Goal: Information Seeking & Learning: Learn about a topic

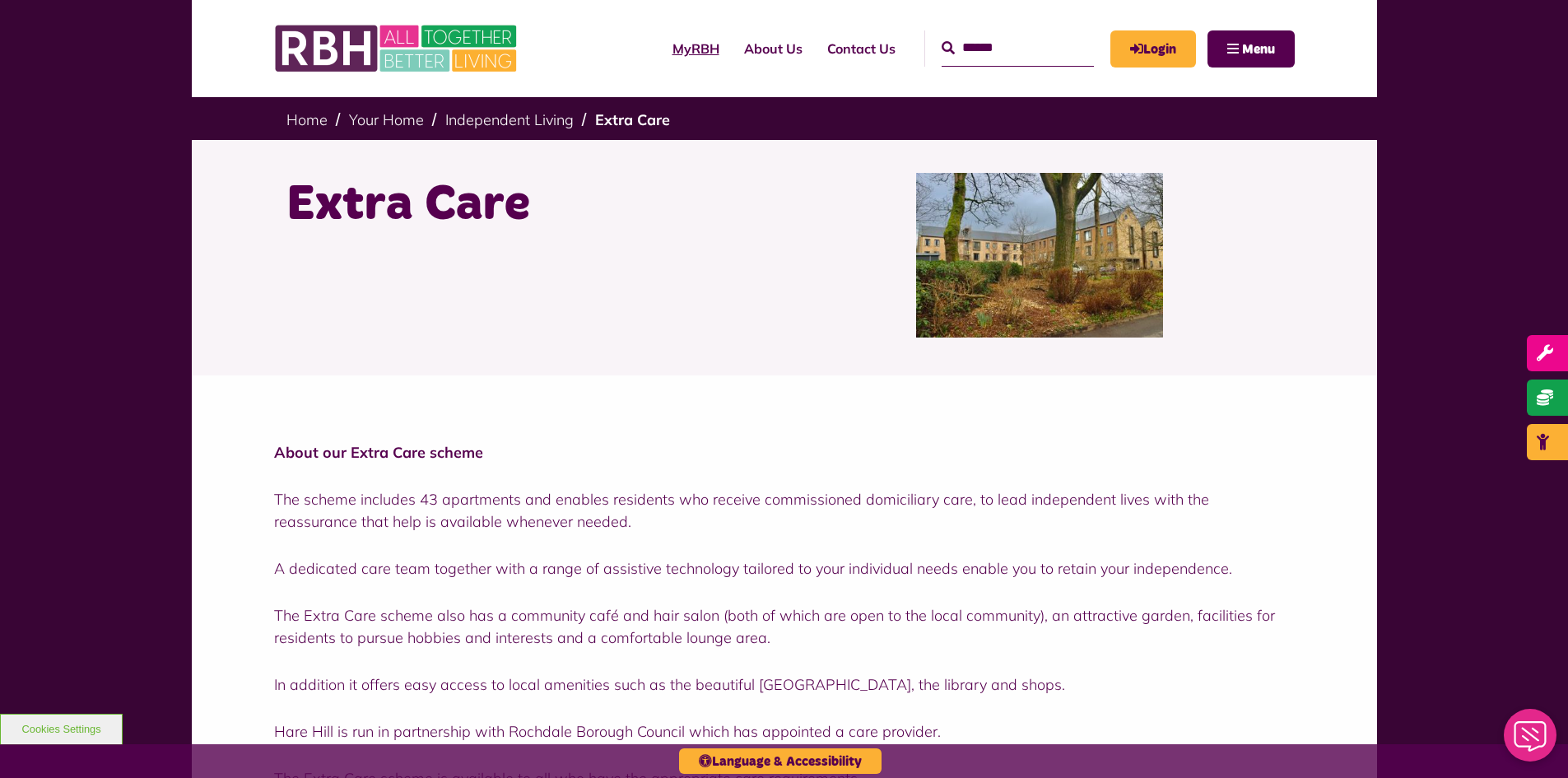
click at [660, 51] on link "MyRBH" at bounding box center [696, 49] width 72 height 44
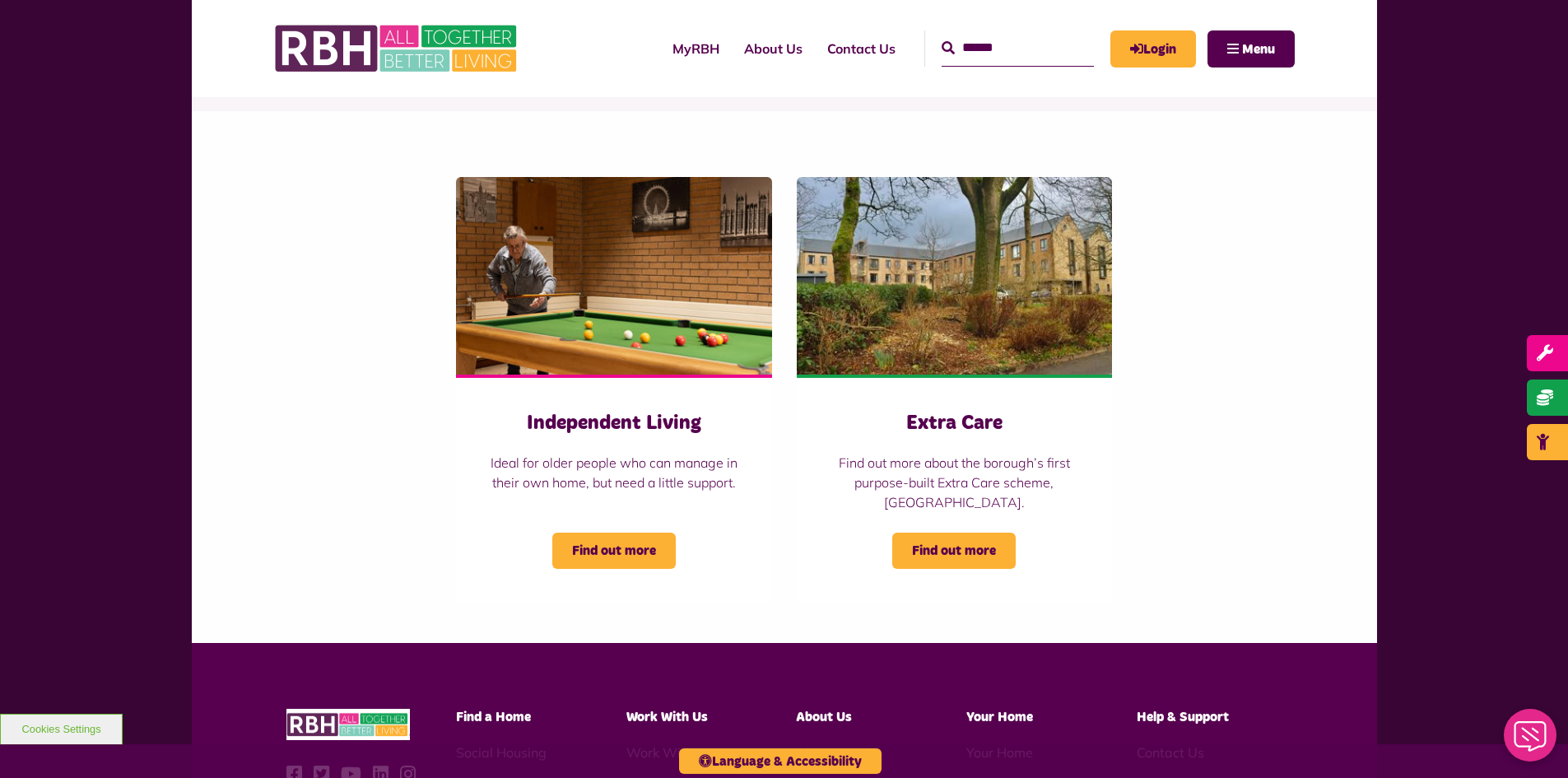
scroll to position [165, 0]
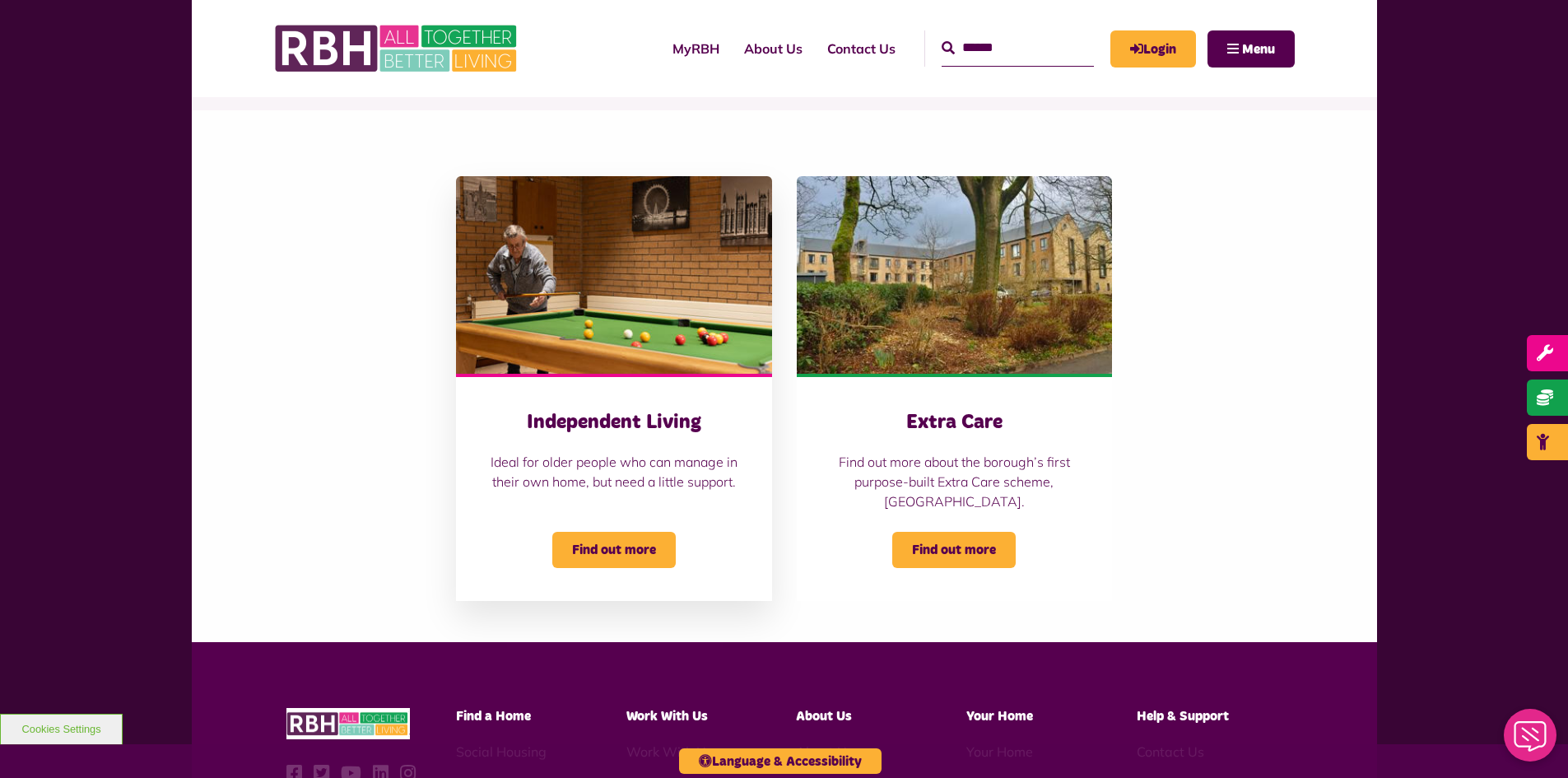
click at [587, 543] on span "Find out more" at bounding box center [613, 549] width 123 height 36
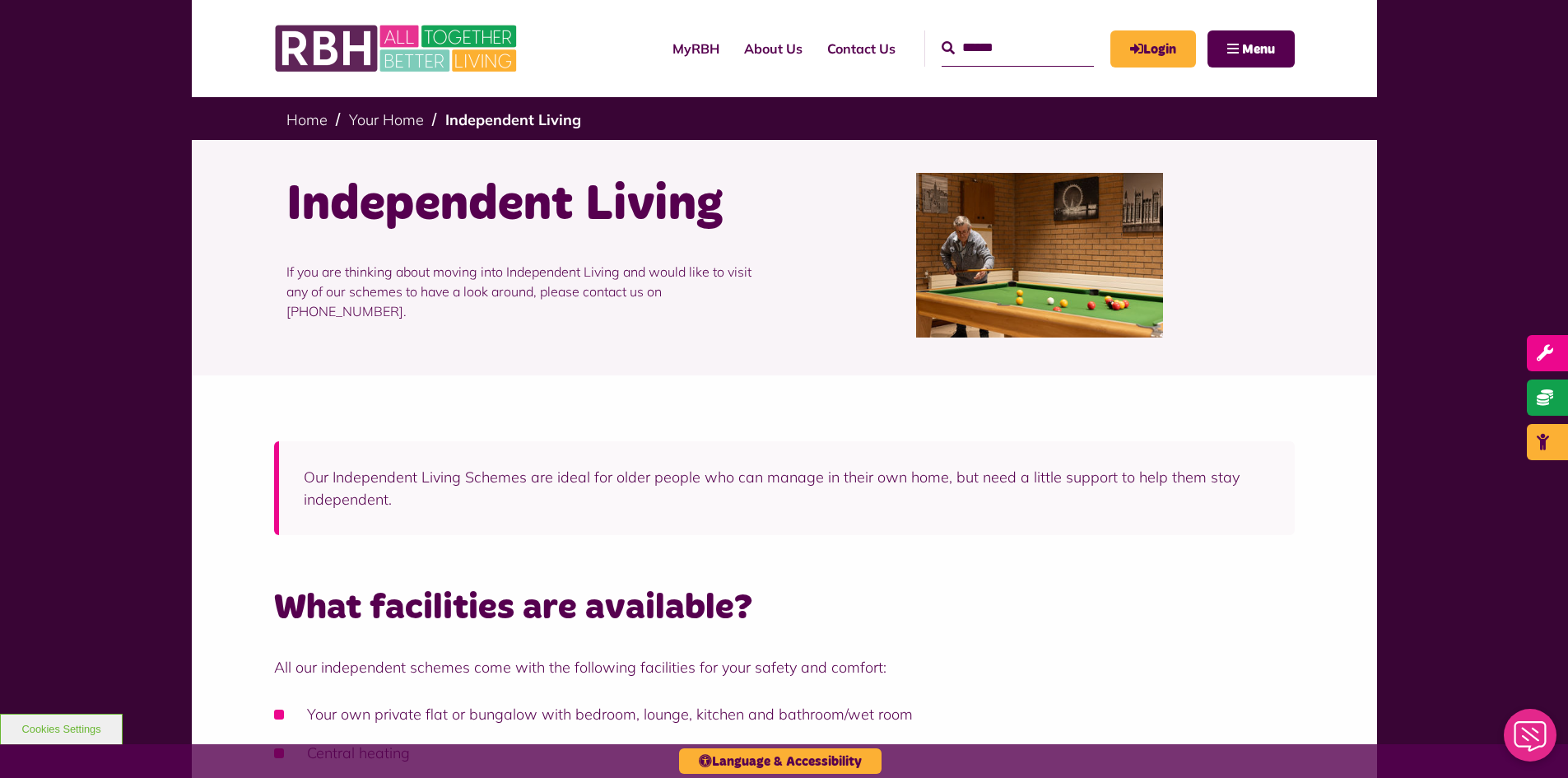
click at [969, 598] on h2 "What facilities are available?" at bounding box center [784, 608] width 1020 height 47
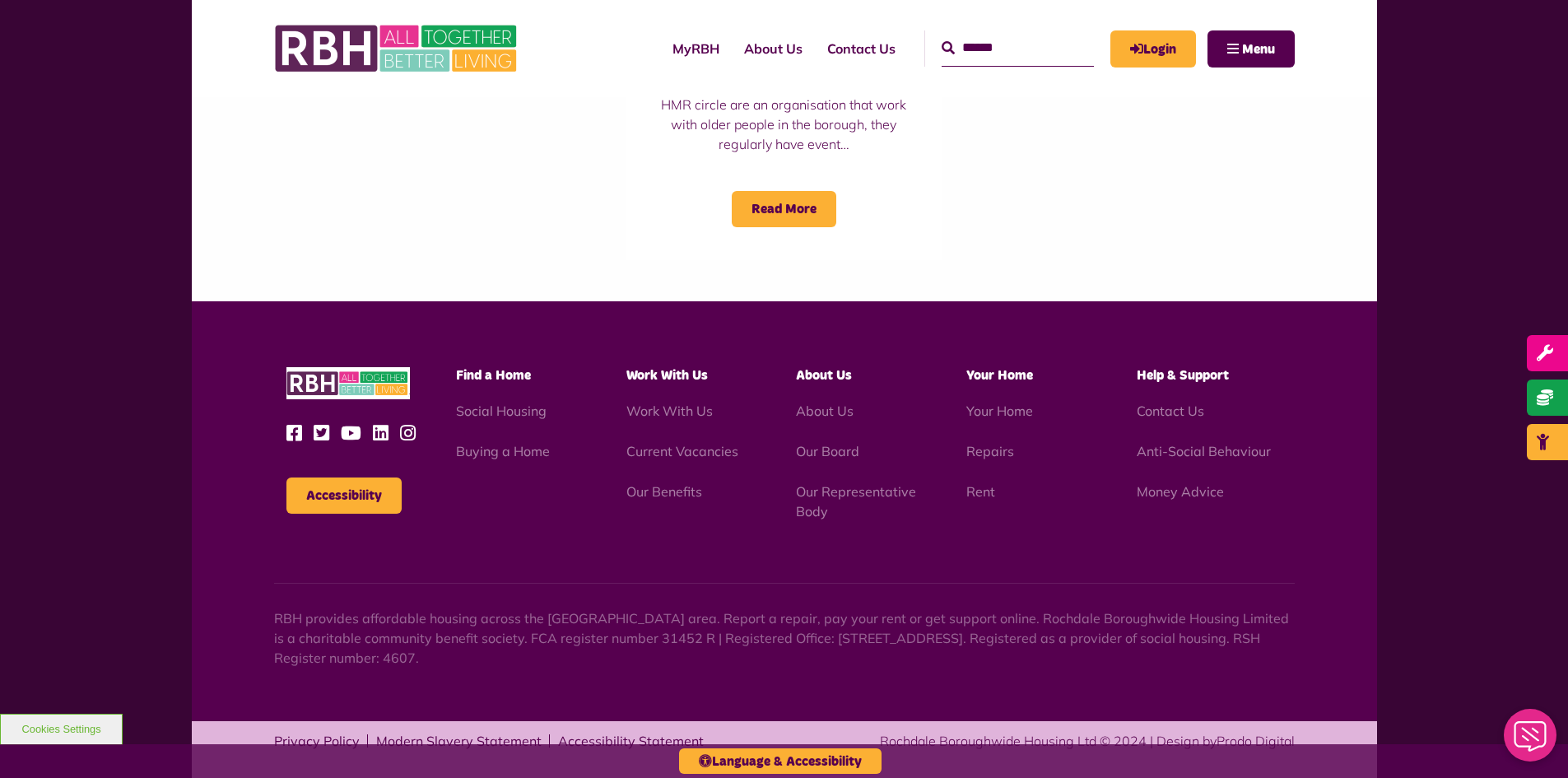
scroll to position [2196, 0]
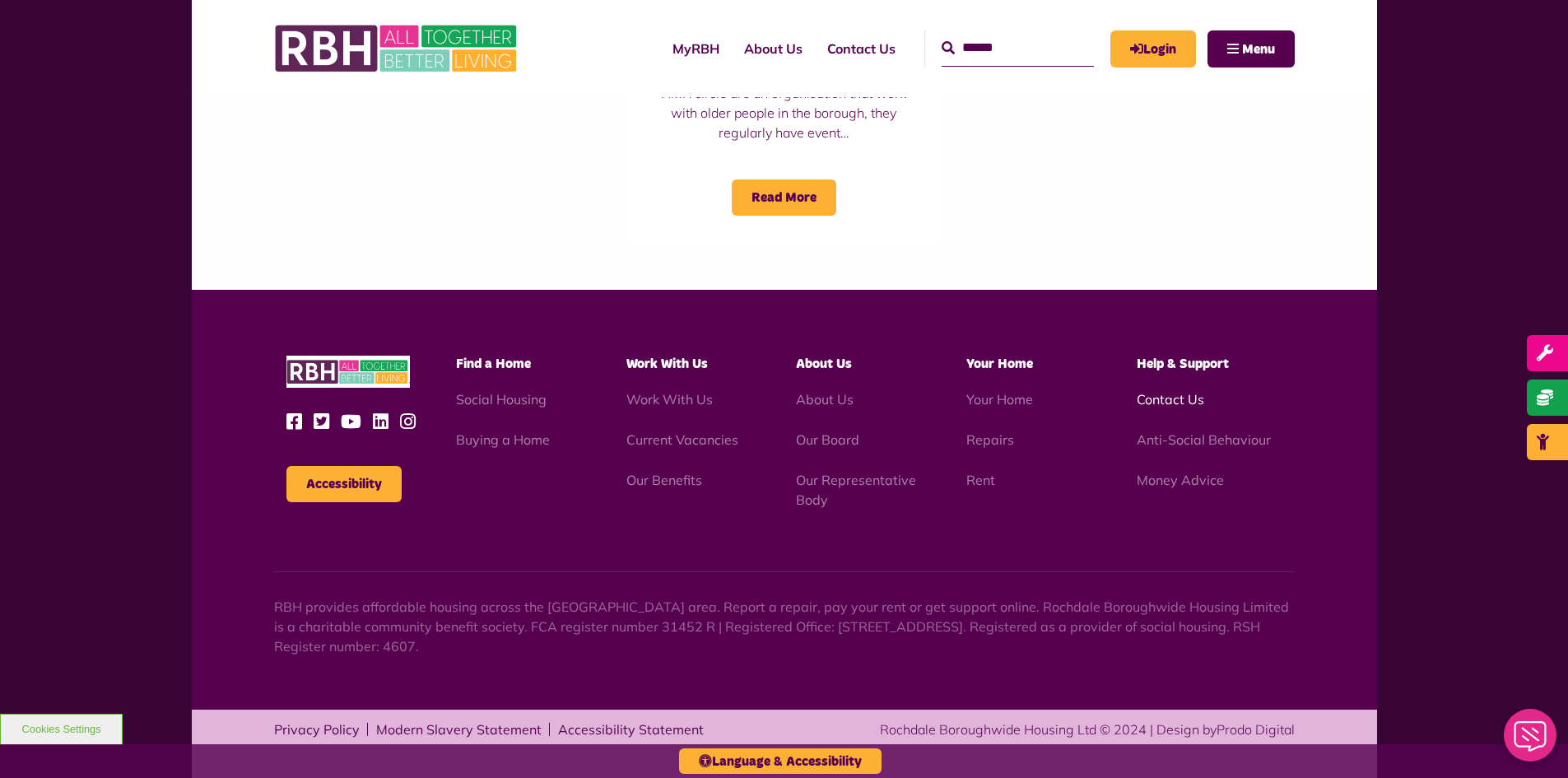
click at [1167, 399] on link "Contact Us" at bounding box center [1170, 399] width 67 height 17
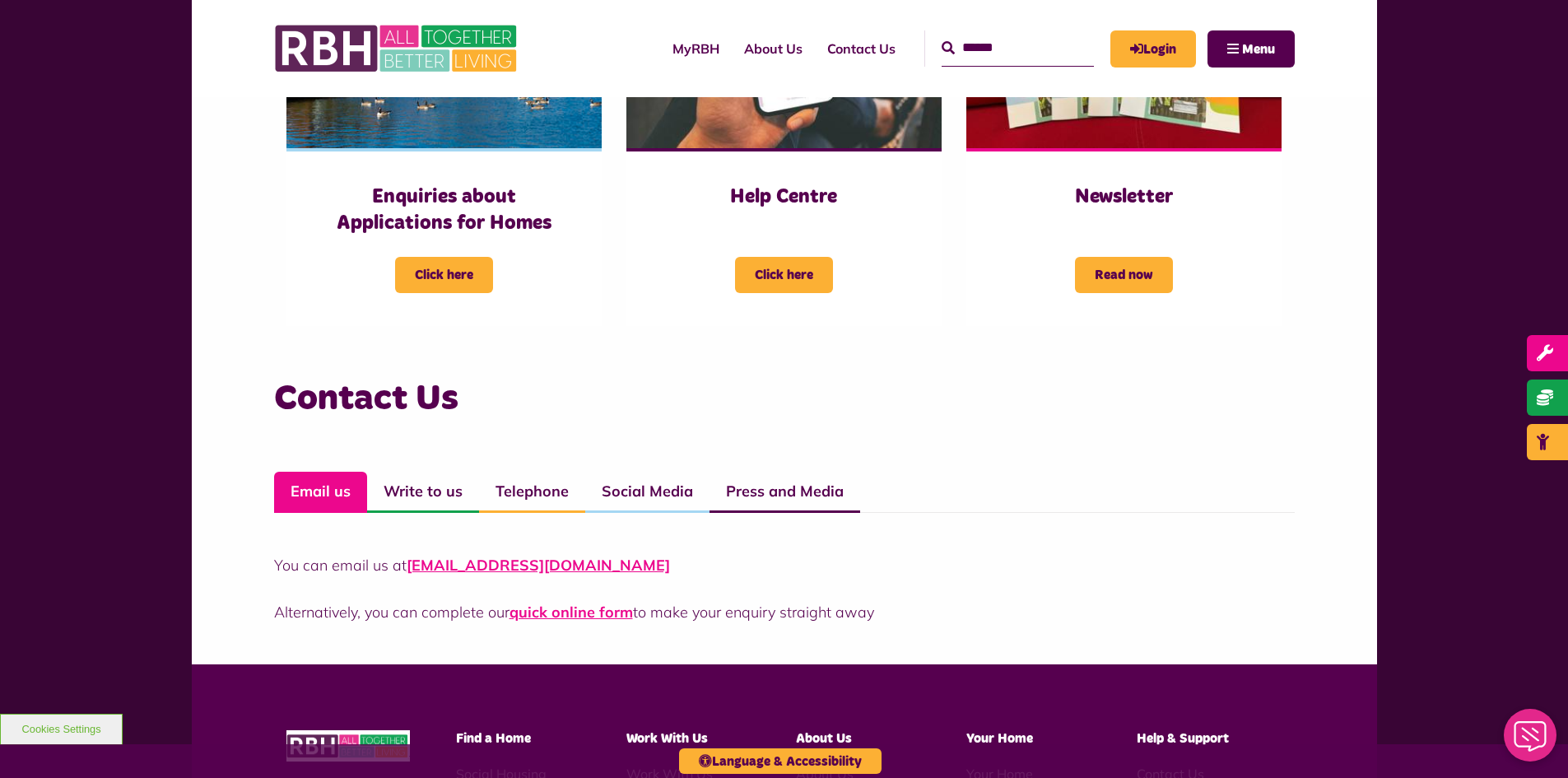
scroll to position [741, 0]
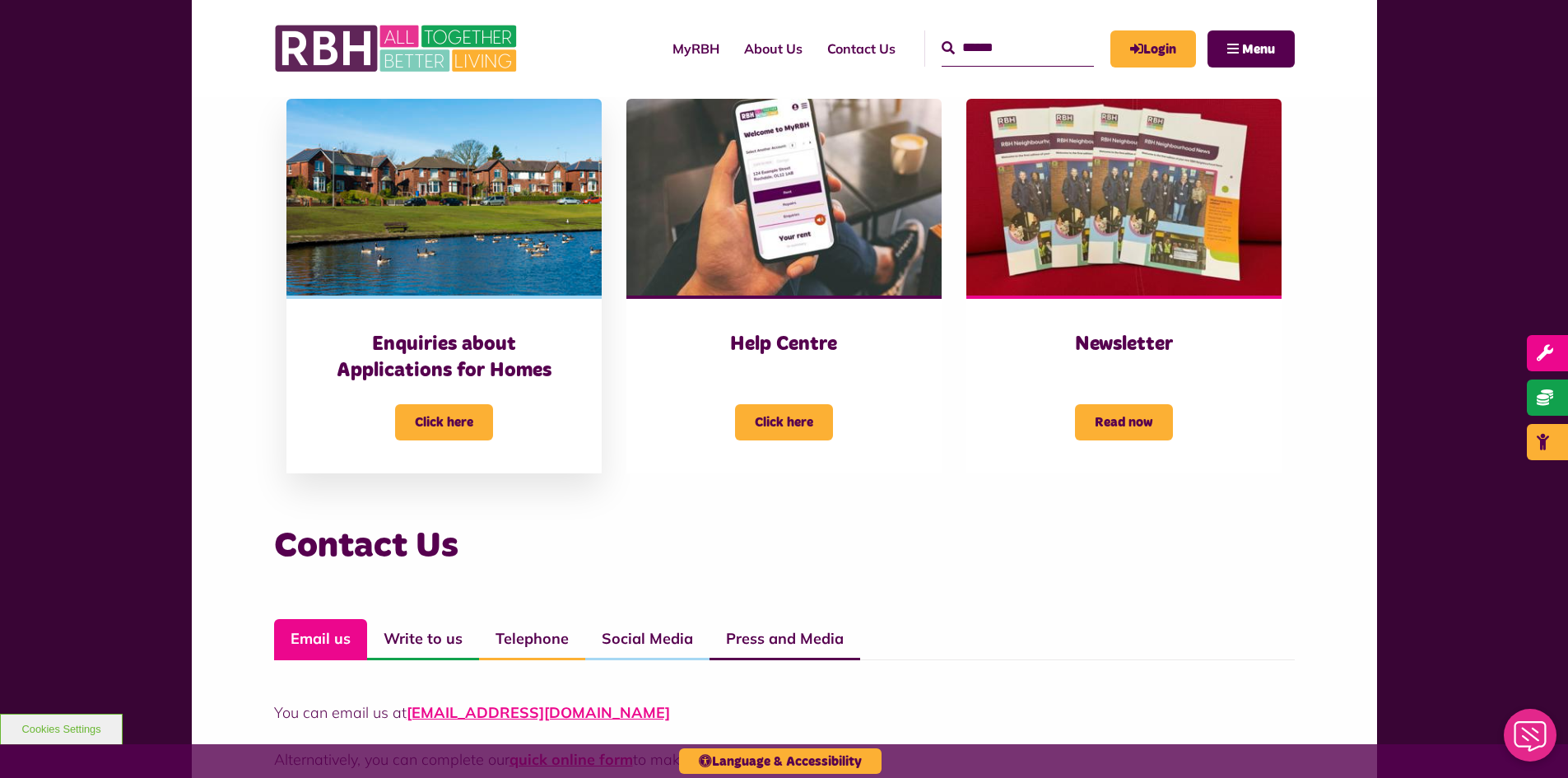
click at [437, 427] on span "Click here" at bounding box center [444, 421] width 98 height 36
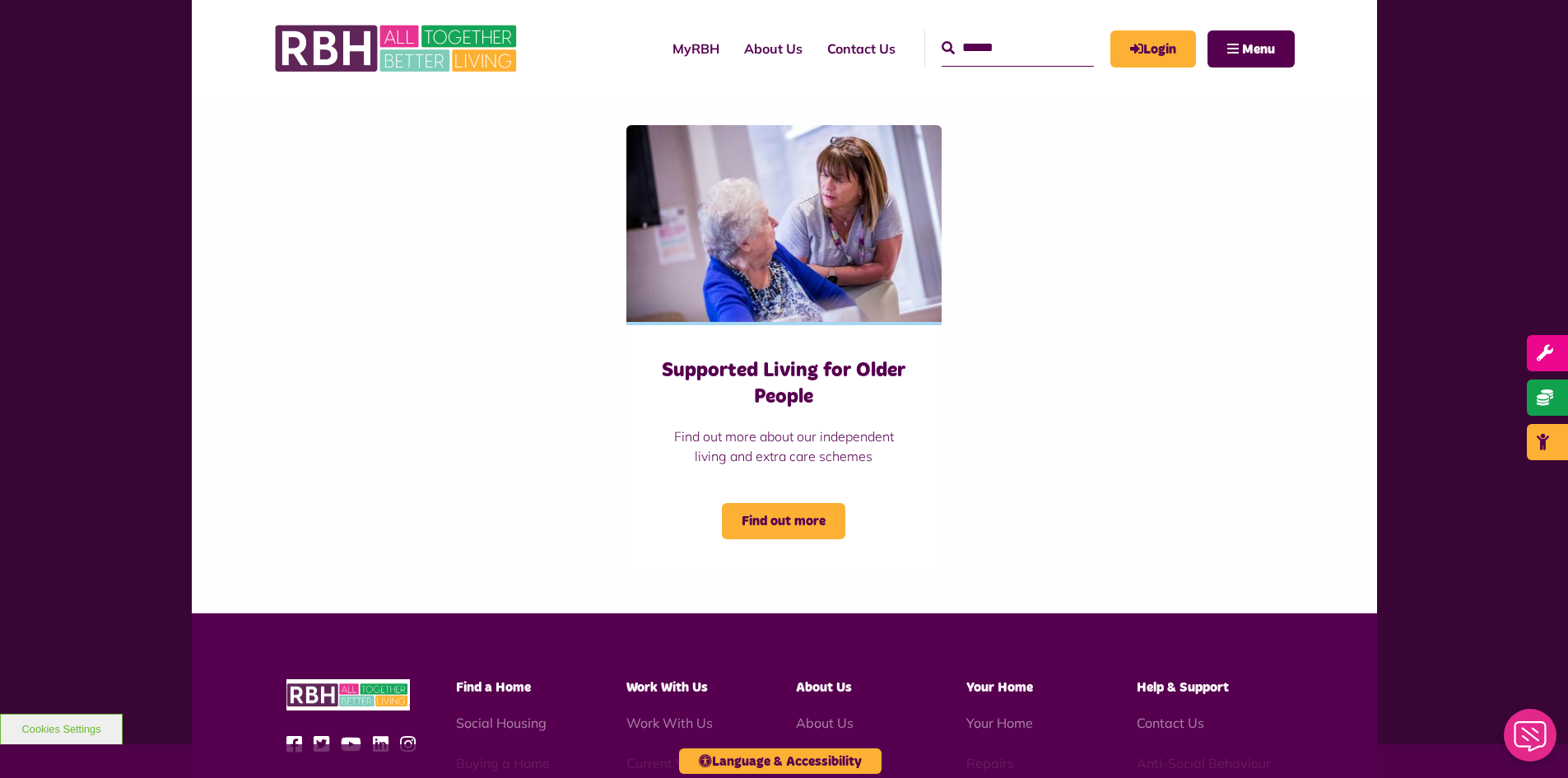
scroll to position [1070, 0]
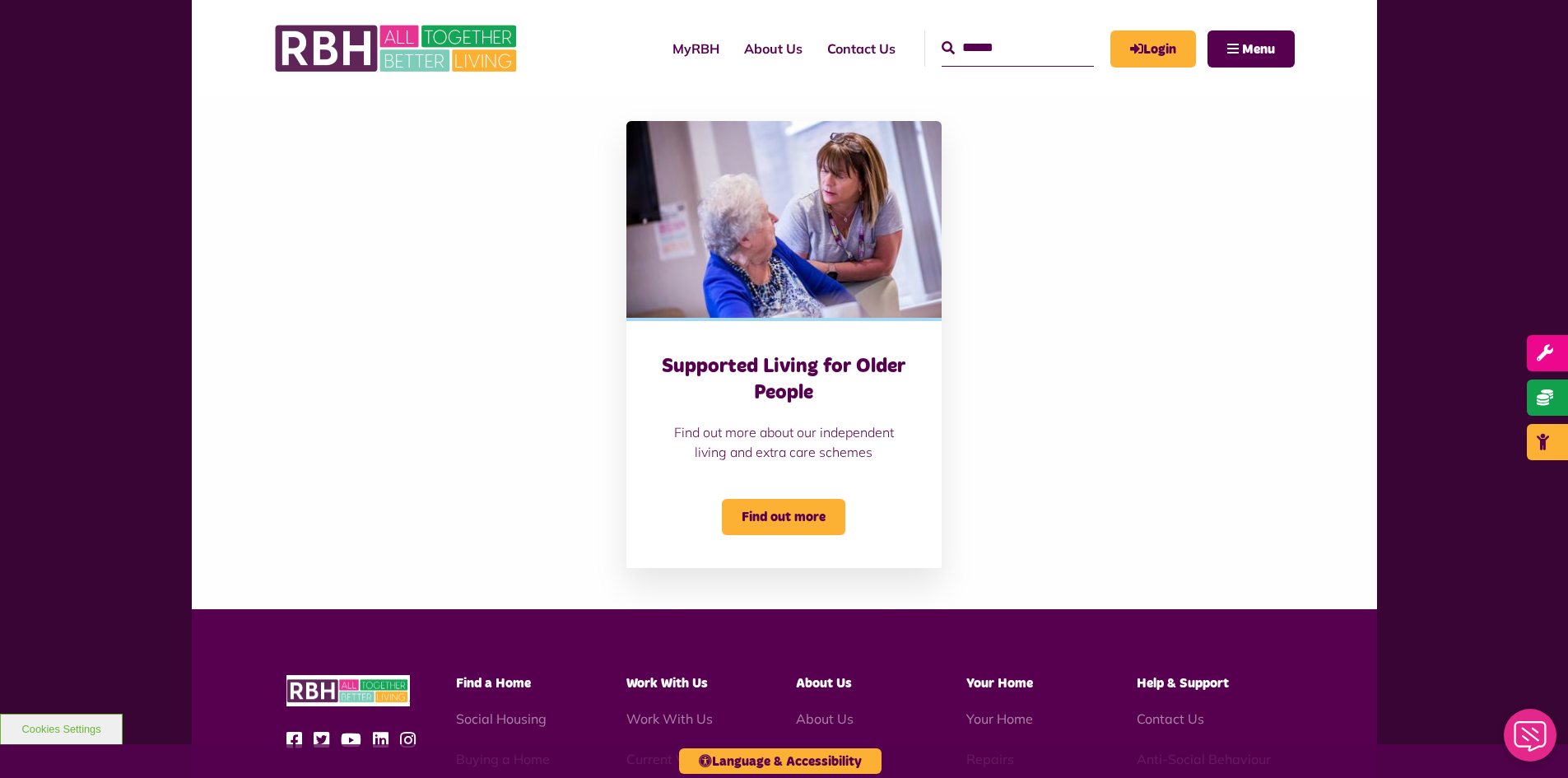
click at [782, 523] on span "Find out more" at bounding box center [784, 516] width 123 height 36
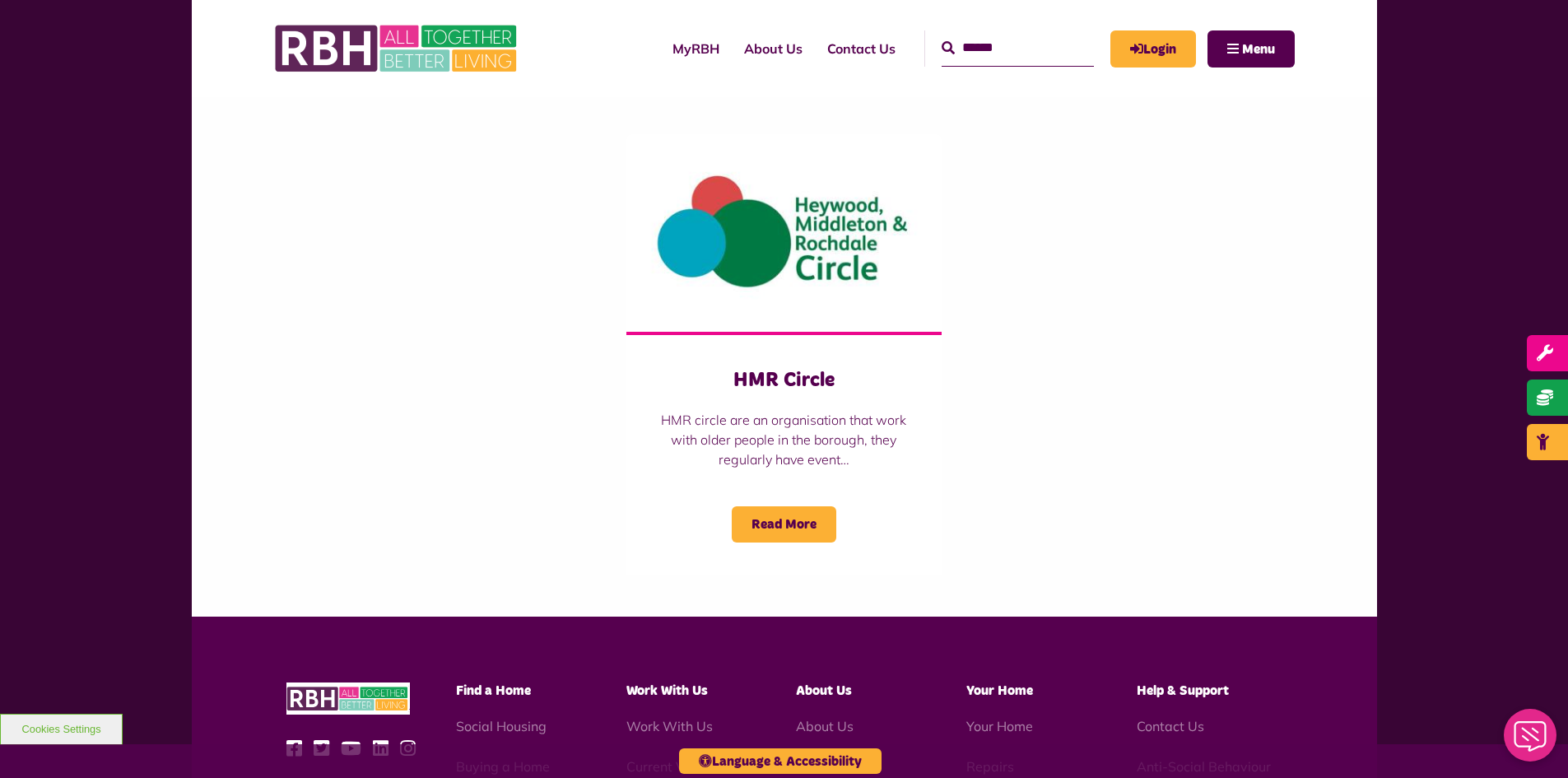
scroll to position [1893, 0]
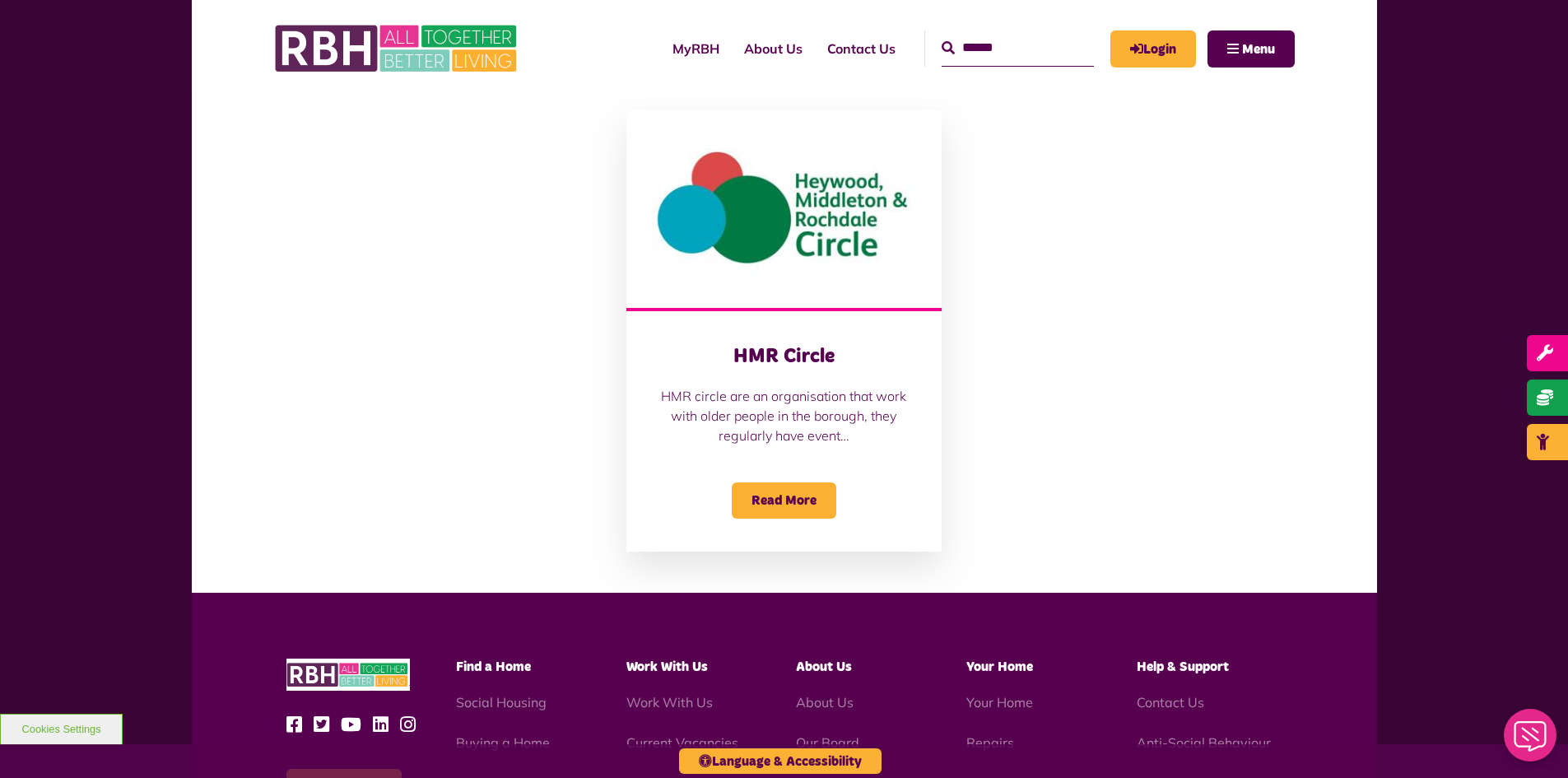
click at [776, 499] on span "Read More" at bounding box center [784, 500] width 105 height 36
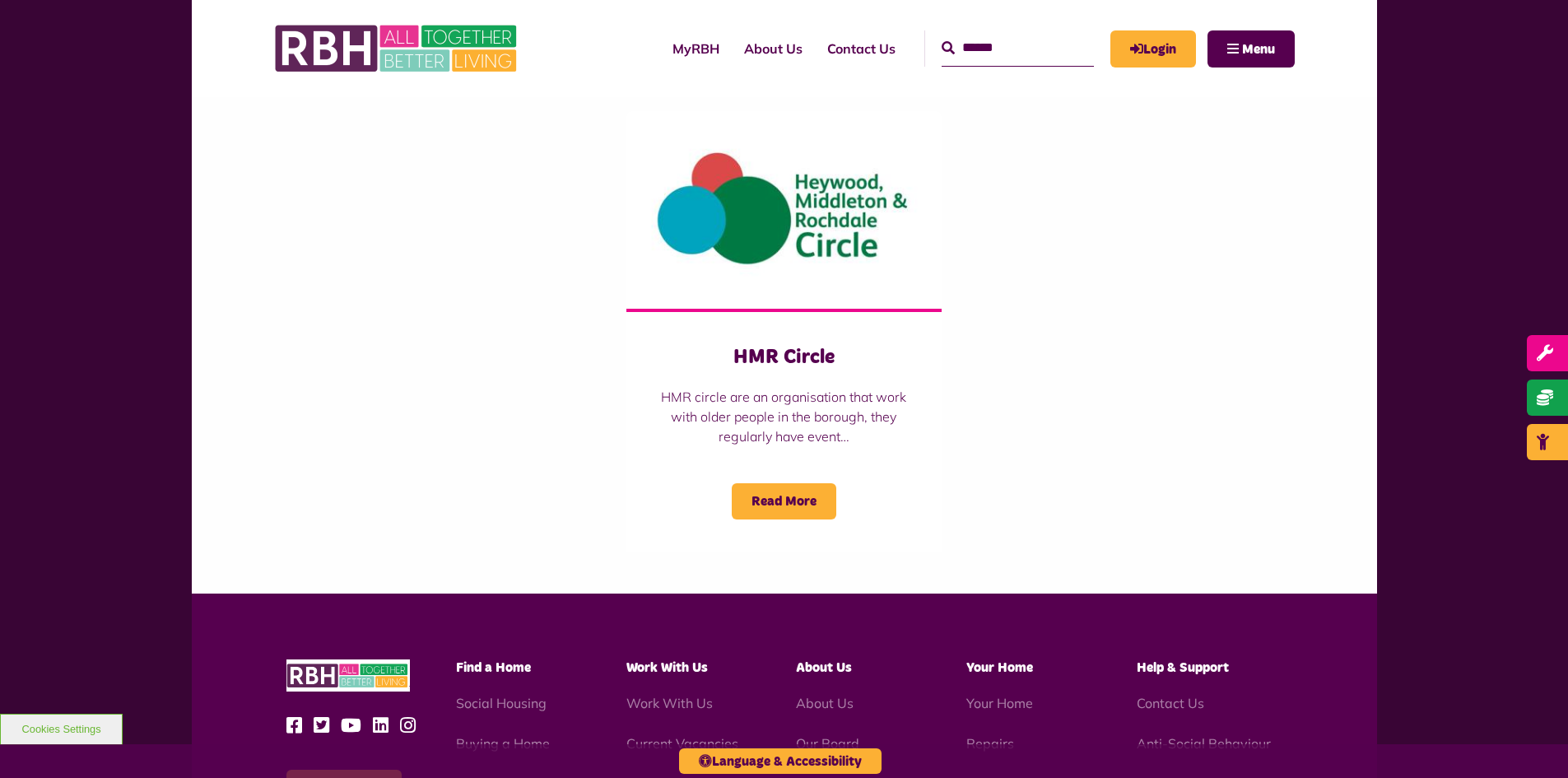
scroll to position [1893, 0]
